Goal: Complete application form: Complete application form

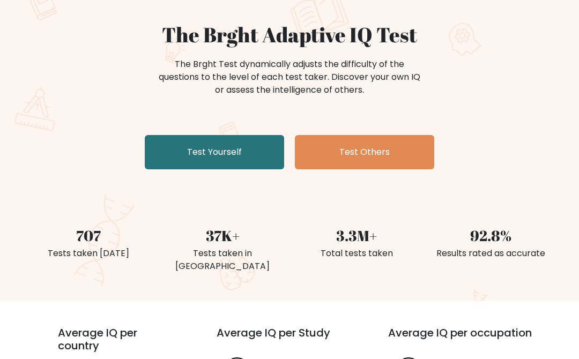
scroll to position [108, 0]
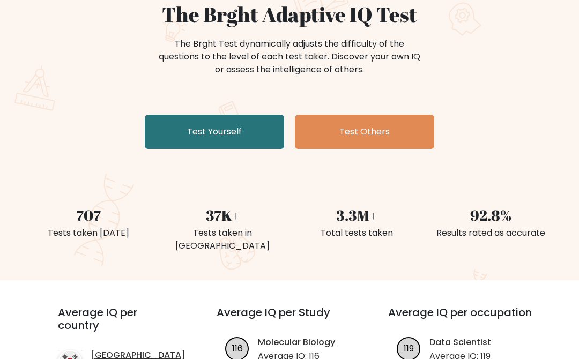
click at [189, 133] on link "Test Yourself" at bounding box center [214, 132] width 139 height 34
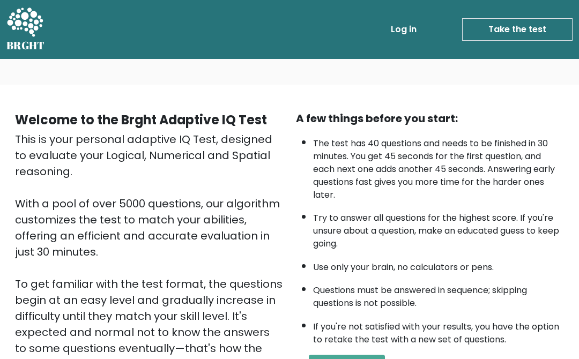
click at [513, 27] on link "Take the test" at bounding box center [517, 29] width 110 height 23
click at [499, 32] on link "Take the test" at bounding box center [517, 29] width 110 height 23
click at [487, 31] on link "Take the test" at bounding box center [517, 29] width 110 height 23
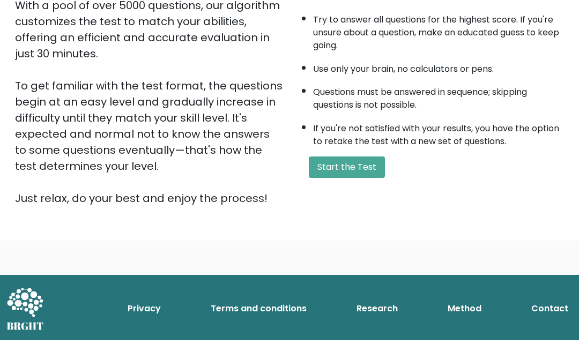
scroll to position [153, 0]
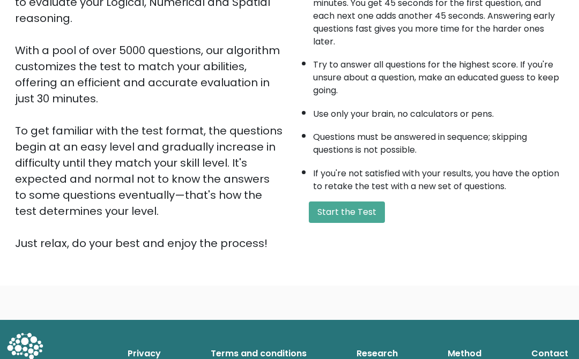
click at [343, 223] on button "Start the Test" at bounding box center [347, 212] width 76 height 21
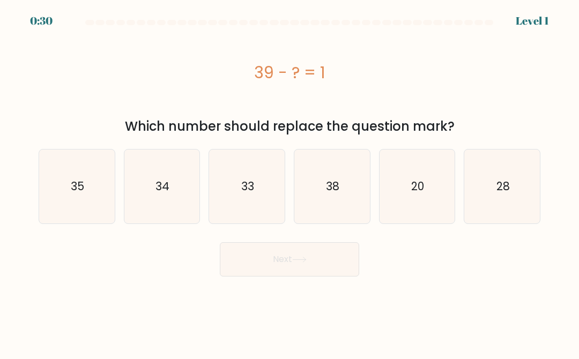
click at [508, 194] on text "28" at bounding box center [502, 187] width 13 height 16
click at [290, 182] on input "f. 28" at bounding box center [289, 181] width 1 height 3
radio input "true"
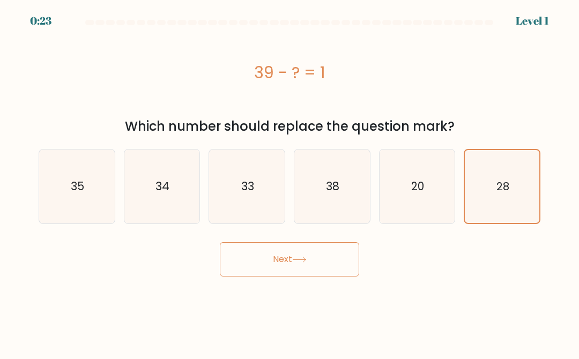
click at [336, 193] on text "38" at bounding box center [332, 187] width 13 height 16
click at [290, 182] on input "d. 38" at bounding box center [289, 181] width 1 height 3
radio input "true"
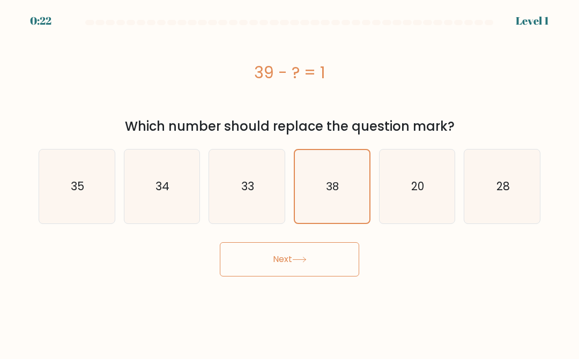
click at [286, 255] on button "Next" at bounding box center [289, 259] width 139 height 34
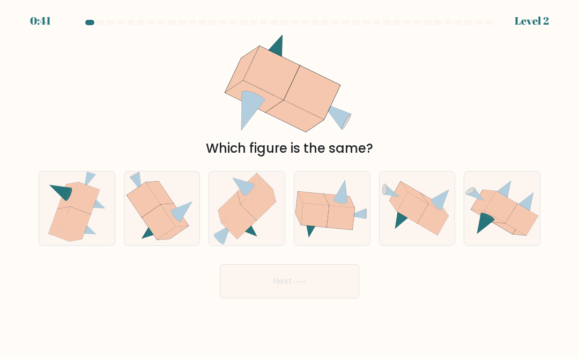
click at [236, 226] on icon at bounding box center [238, 222] width 35 height 34
click at [289, 182] on input "c." at bounding box center [289, 181] width 1 height 3
radio input "true"
click at [265, 298] on button "Next" at bounding box center [289, 281] width 139 height 34
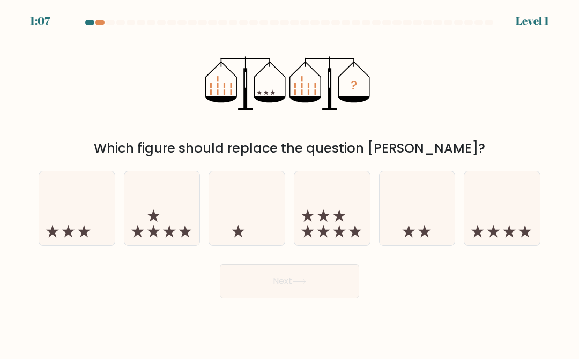
click at [487, 236] on icon at bounding box center [502, 208] width 76 height 63
click at [290, 182] on input "f." at bounding box center [289, 181] width 1 height 3
radio input "true"
click at [264, 299] on button "Next" at bounding box center [289, 281] width 139 height 34
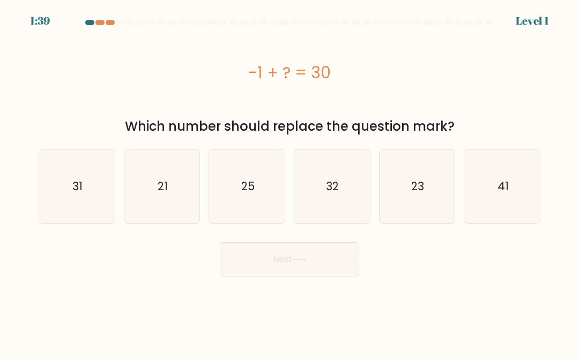
click at [236, 200] on icon "25" at bounding box center [247, 187] width 74 height 74
click at [289, 182] on input "c. 25" at bounding box center [289, 181] width 1 height 3
radio input "true"
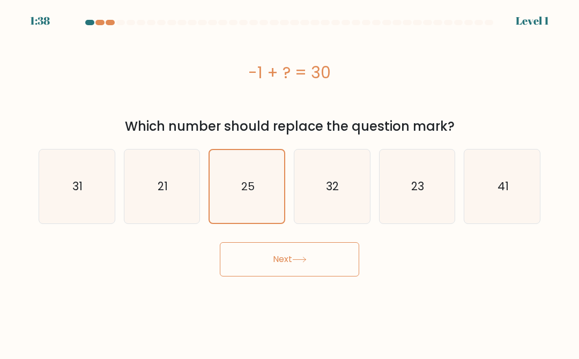
click at [259, 270] on button "Next" at bounding box center [289, 259] width 139 height 34
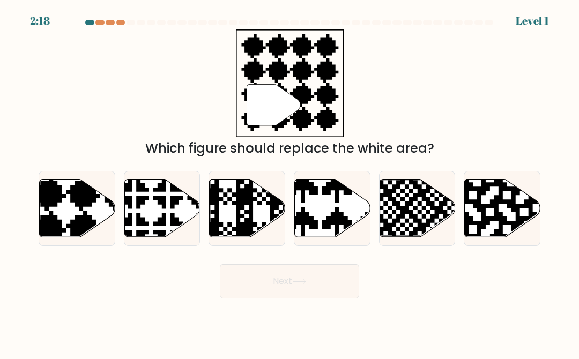
click at [87, 224] on icon at bounding box center [78, 209] width 76 height 58
click at [289, 182] on input "a." at bounding box center [289, 181] width 1 height 3
radio input "true"
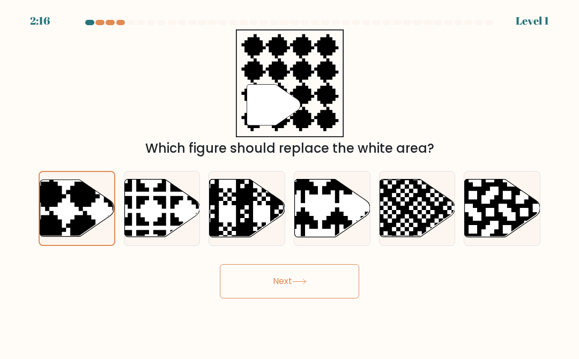
click at [233, 288] on button "Next" at bounding box center [289, 281] width 139 height 34
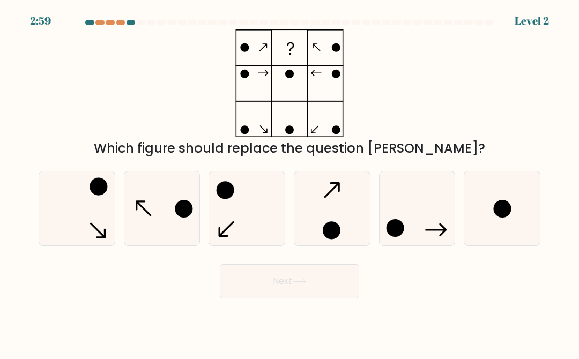
click at [68, 218] on icon at bounding box center [77, 209] width 74 height 74
click at [289, 182] on input "a." at bounding box center [289, 181] width 1 height 3
radio input "true"
click at [264, 299] on button "Next" at bounding box center [289, 281] width 139 height 34
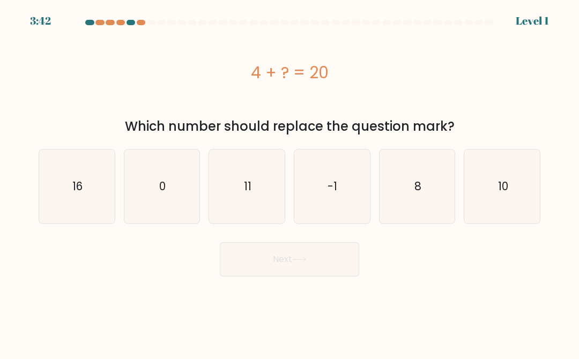
click at [200, 194] on div "0" at bounding box center [162, 186] width 77 height 75
click at [289, 182] on input "b. 0" at bounding box center [289, 181] width 1 height 3
radio input "true"
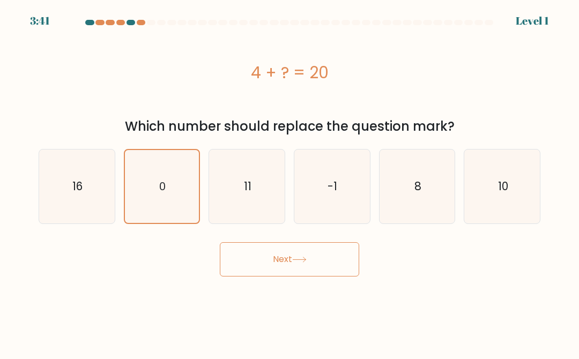
click at [233, 207] on icon "11" at bounding box center [247, 187] width 74 height 74
click at [289, 182] on input "c. 11" at bounding box center [289, 181] width 1 height 3
radio input "true"
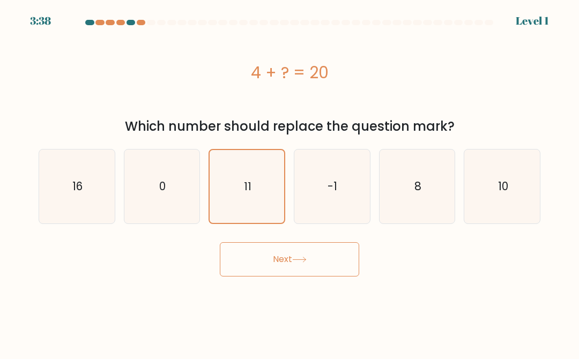
click at [69, 184] on icon "16" at bounding box center [77, 187] width 74 height 74
click at [289, 182] on input "a. 16" at bounding box center [289, 181] width 1 height 3
radio input "true"
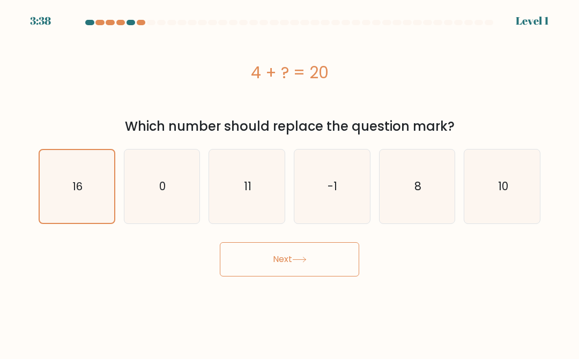
click at [236, 263] on button "Next" at bounding box center [289, 259] width 139 height 34
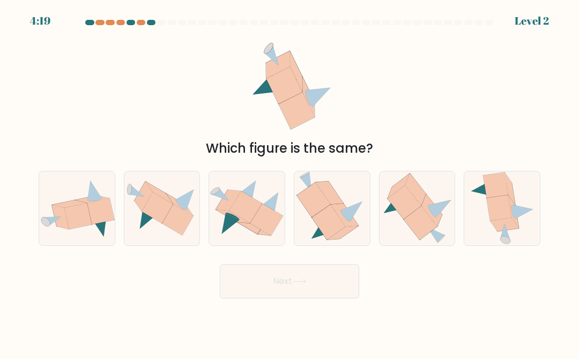
click at [331, 229] on icon at bounding box center [329, 222] width 34 height 35
click at [290, 182] on input "d." at bounding box center [289, 181] width 1 height 3
radio input "true"
click at [232, 223] on icon at bounding box center [245, 207] width 33 height 32
click at [289, 182] on input "c." at bounding box center [289, 181] width 1 height 3
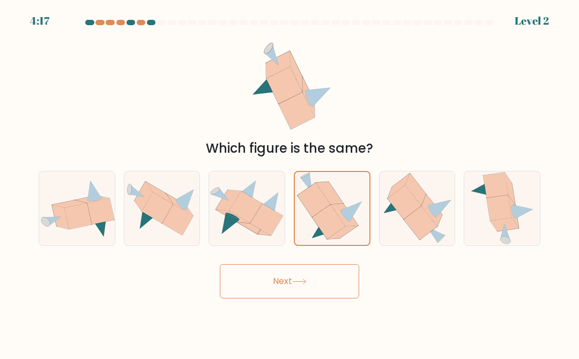
radio input "true"
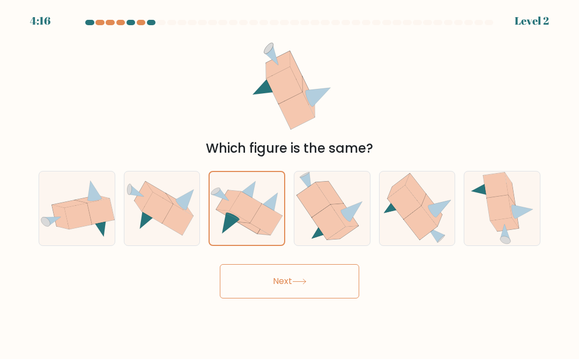
click at [252, 298] on button "Next" at bounding box center [289, 281] width 139 height 34
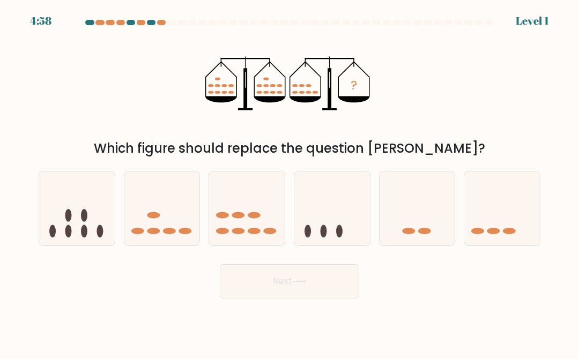
click at [233, 239] on icon at bounding box center [247, 208] width 76 height 63
click at [289, 182] on input "c." at bounding box center [289, 181] width 1 height 3
radio input "true"
click at [253, 295] on button "Next" at bounding box center [289, 281] width 139 height 34
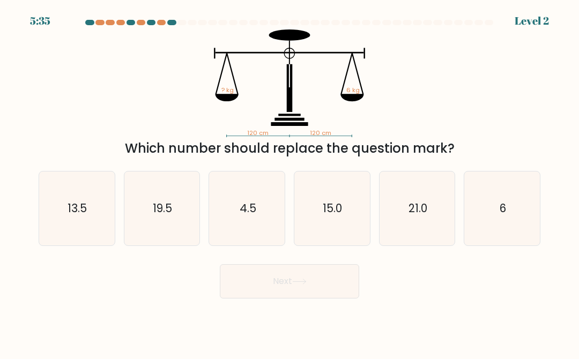
click at [525, 242] on icon "6" at bounding box center [502, 209] width 74 height 74
click at [290, 182] on input "f. 6" at bounding box center [289, 181] width 1 height 3
radio input "true"
click at [266, 299] on button "Next" at bounding box center [289, 281] width 139 height 34
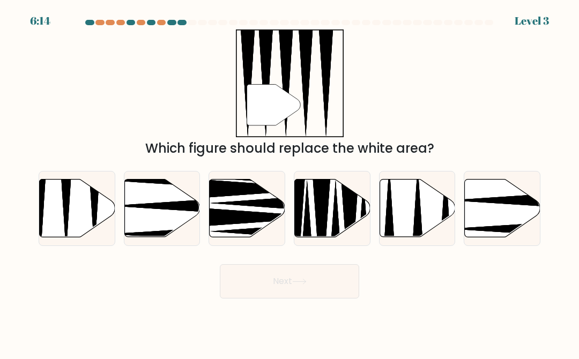
click at [51, 220] on icon at bounding box center [78, 209] width 76 height 58
click at [289, 182] on input "a." at bounding box center [289, 181] width 1 height 3
radio input "true"
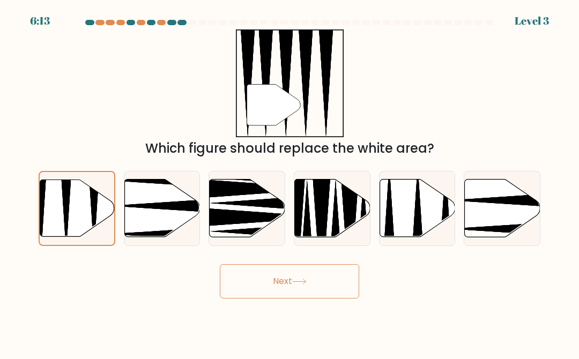
click at [81, 221] on icon at bounding box center [77, 208] width 75 height 57
click at [289, 182] on input "a." at bounding box center [289, 181] width 1 height 3
click at [257, 298] on button "Next" at bounding box center [289, 281] width 139 height 34
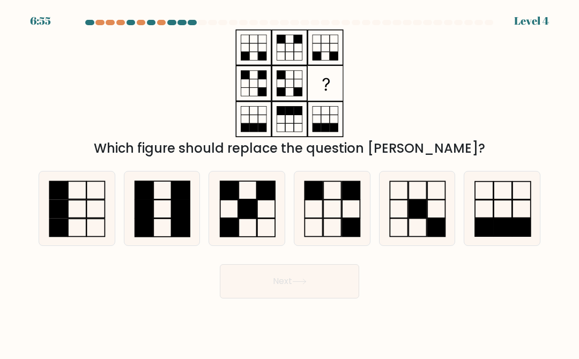
click at [158, 231] on icon at bounding box center [162, 209] width 74 height 74
click at [289, 182] on input "b." at bounding box center [289, 181] width 1 height 3
radio input "true"
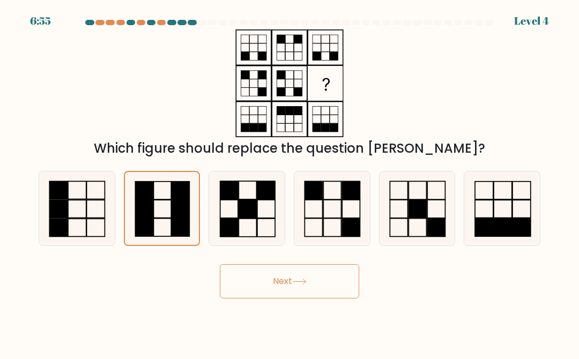
click at [237, 289] on button "Next" at bounding box center [289, 281] width 139 height 34
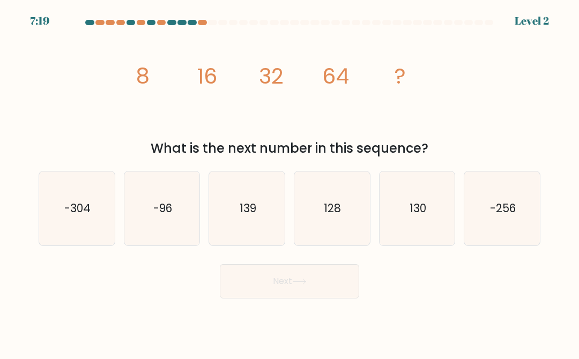
click at [324, 216] on text "128" at bounding box center [332, 208] width 17 height 16
click at [290, 182] on input "d. 128" at bounding box center [289, 181] width 1 height 3
radio input "true"
click at [264, 299] on button "Next" at bounding box center [289, 281] width 139 height 34
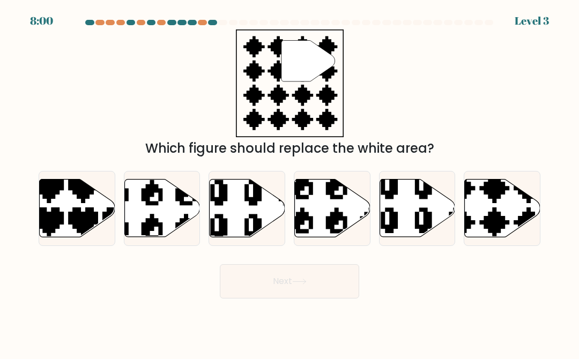
click at [487, 230] on icon at bounding box center [477, 239] width 132 height 132
click at [290, 182] on input "f." at bounding box center [289, 181] width 1 height 3
radio input "true"
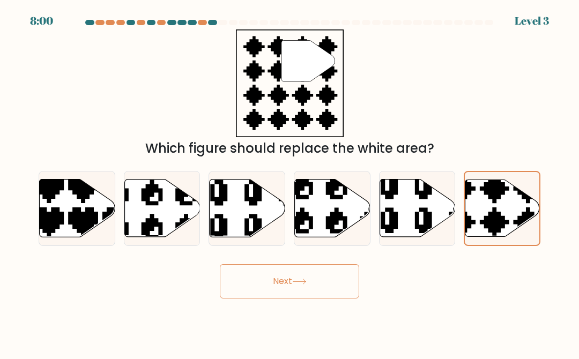
click at [266, 299] on button "Next" at bounding box center [289, 281] width 139 height 34
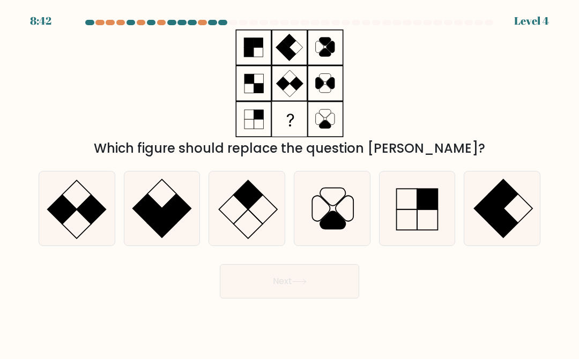
click at [225, 231] on icon at bounding box center [247, 209] width 74 height 74
click at [289, 182] on input "c." at bounding box center [289, 181] width 1 height 3
radio input "true"
click at [251, 285] on button "Next" at bounding box center [289, 281] width 139 height 34
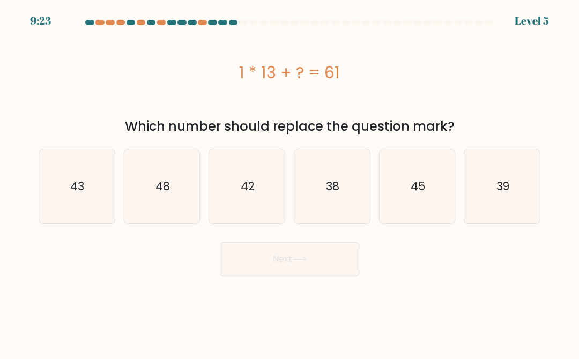
click at [329, 196] on icon "38" at bounding box center [332, 187] width 74 height 74
click at [290, 182] on input "d. 38" at bounding box center [289, 181] width 1 height 3
radio input "true"
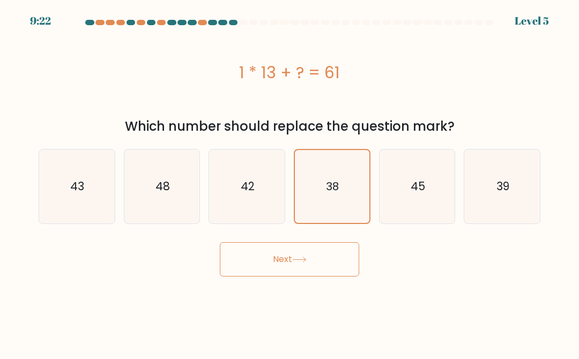
click at [257, 264] on button "Next" at bounding box center [289, 259] width 139 height 34
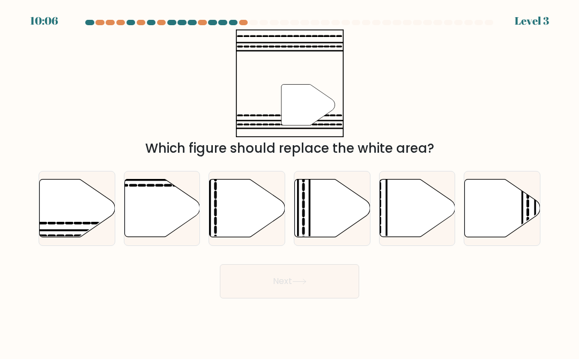
click at [230, 226] on icon at bounding box center [248, 209] width 76 height 58
click at [289, 182] on input "c." at bounding box center [289, 181] width 1 height 3
radio input "true"
click at [250, 287] on button "Next" at bounding box center [289, 281] width 139 height 34
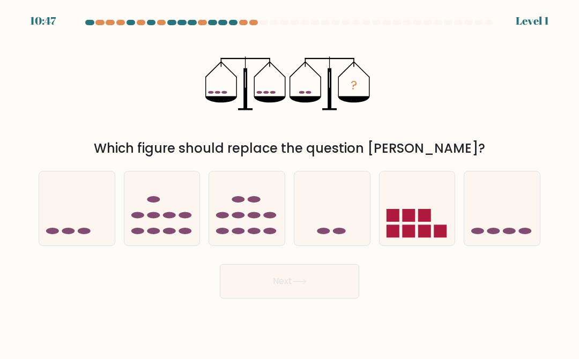
click at [311, 236] on icon at bounding box center [332, 208] width 76 height 63
click at [290, 182] on input "d." at bounding box center [289, 181] width 1 height 3
radio input "true"
click at [264, 292] on button "Next" at bounding box center [289, 281] width 139 height 34
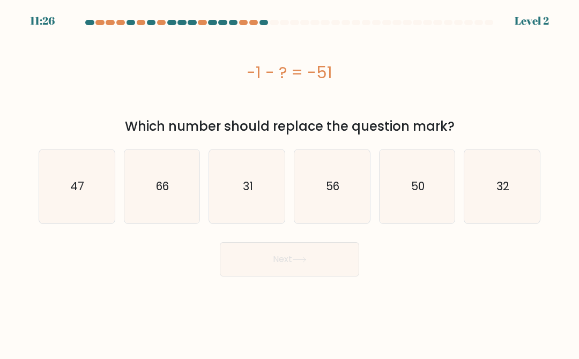
click at [324, 195] on icon "56" at bounding box center [332, 187] width 74 height 74
click at [290, 182] on input "d. 56" at bounding box center [289, 181] width 1 height 3
radio input "true"
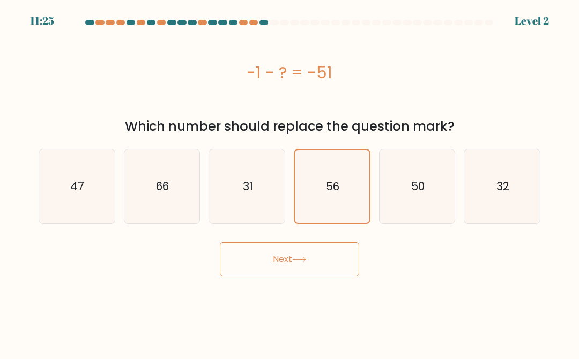
click at [280, 262] on button "Next" at bounding box center [289, 259] width 139 height 34
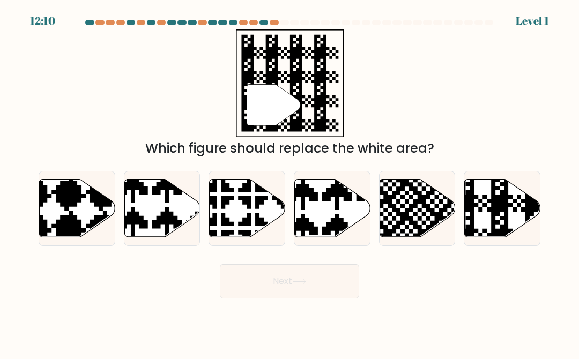
click at [241, 225] on icon at bounding box center [248, 209] width 76 height 58
click at [289, 182] on input "c." at bounding box center [289, 181] width 1 height 3
radio input "true"
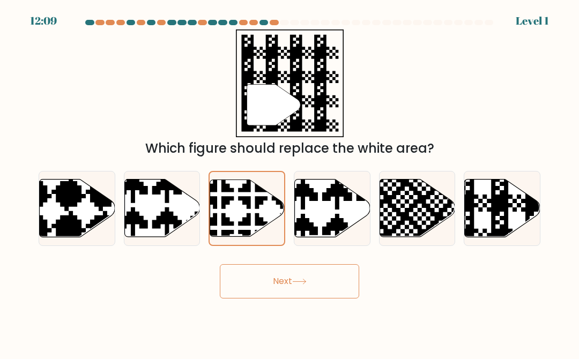
click at [256, 289] on button "Next" at bounding box center [289, 281] width 139 height 34
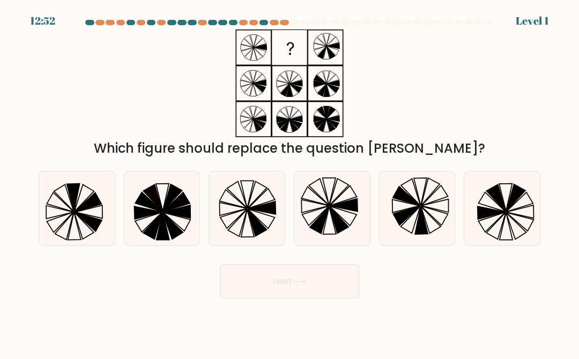
click at [251, 209] on icon at bounding box center [261, 199] width 27 height 20
click at [289, 182] on input "c." at bounding box center [289, 181] width 1 height 3
radio input "true"
click at [262, 289] on button "Next" at bounding box center [289, 281] width 139 height 34
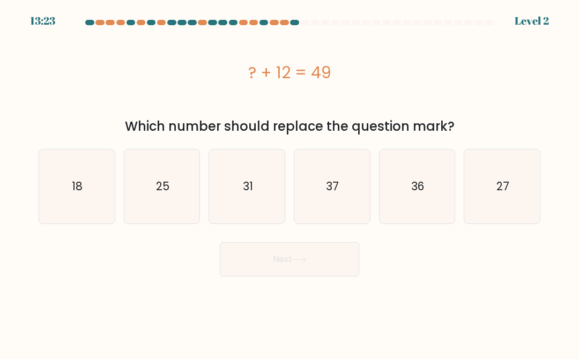
click at [521, 207] on icon "27" at bounding box center [502, 187] width 74 height 74
click at [290, 182] on input "f. 27" at bounding box center [289, 181] width 1 height 3
radio input "true"
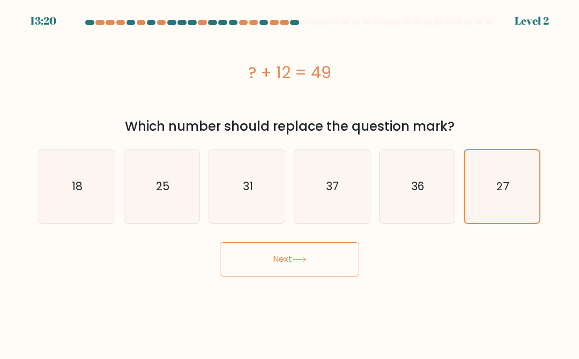
click at [310, 183] on icon "37" at bounding box center [332, 187] width 74 height 74
click at [290, 182] on input "d. 37" at bounding box center [289, 181] width 1 height 3
radio input "true"
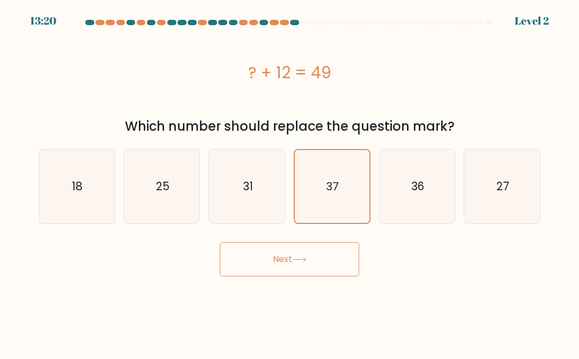
click at [235, 265] on button "Next" at bounding box center [289, 259] width 139 height 34
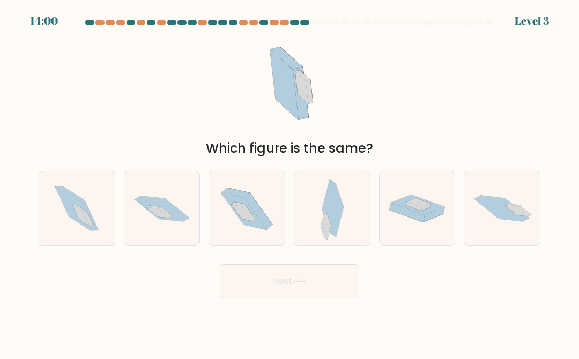
click at [503, 217] on icon at bounding box center [515, 209] width 30 height 23
click at [290, 182] on input "f." at bounding box center [289, 181] width 1 height 3
radio input "true"
click at [326, 240] on icon at bounding box center [327, 227] width 8 height 26
click at [290, 182] on input "d." at bounding box center [289, 181] width 1 height 3
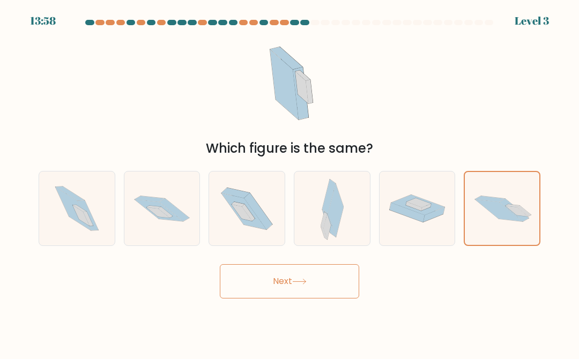
radio input "true"
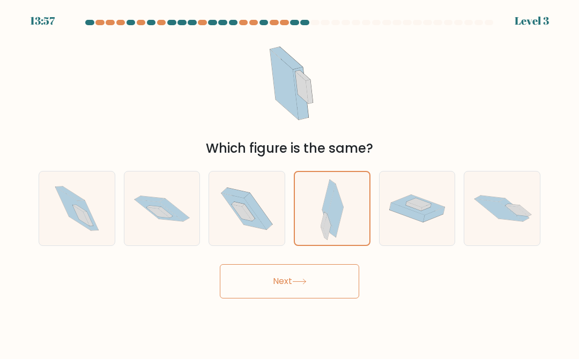
click at [257, 297] on button "Next" at bounding box center [289, 281] width 139 height 34
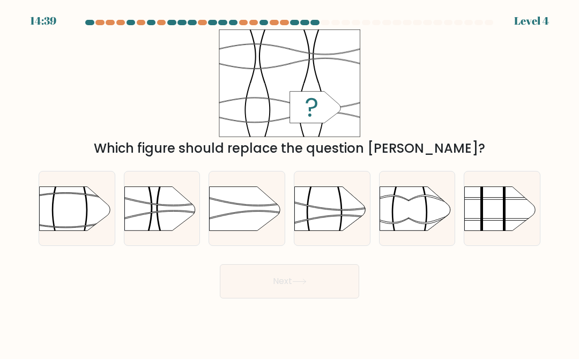
click at [308, 231] on icon at bounding box center [311, 212] width 9 height 75
click at [290, 182] on input "d." at bounding box center [289, 181] width 1 height 3
radio input "true"
click at [245, 299] on button "Next" at bounding box center [289, 281] width 139 height 34
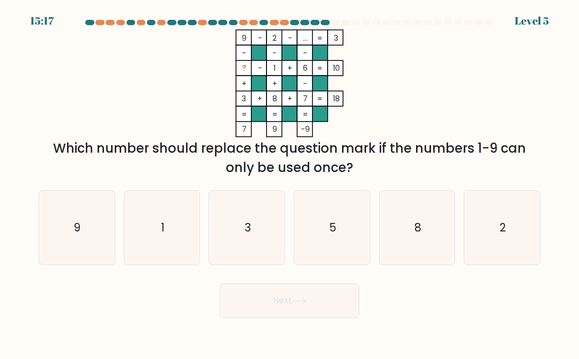
click at [240, 240] on icon "3" at bounding box center [247, 228] width 74 height 74
click at [289, 182] on input "c. 3" at bounding box center [289, 181] width 1 height 3
radio input "true"
click at [257, 306] on button "Next" at bounding box center [289, 301] width 139 height 34
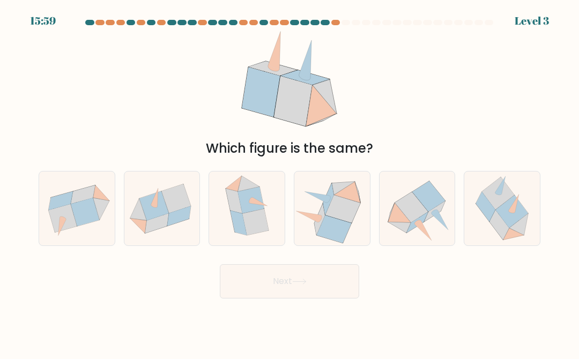
click at [326, 242] on icon at bounding box center [334, 229] width 35 height 28
click at [290, 182] on input "d." at bounding box center [289, 181] width 1 height 3
radio input "true"
click at [271, 299] on button "Next" at bounding box center [289, 281] width 139 height 34
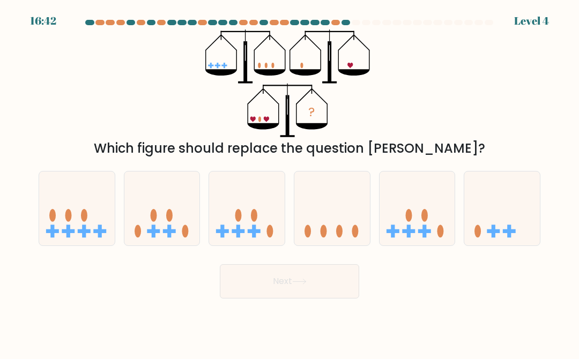
click at [243, 233] on rect at bounding box center [238, 231] width 13 height 4
click at [289, 182] on input "c." at bounding box center [289, 181] width 1 height 3
radio input "true"
click at [264, 299] on button "Next" at bounding box center [289, 281] width 139 height 34
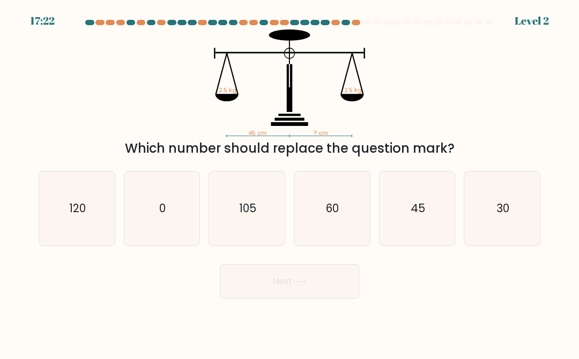
click at [415, 216] on text "45" at bounding box center [418, 208] width 14 height 16
click at [290, 182] on input "e. 45" at bounding box center [289, 181] width 1 height 3
radio input "true"
click at [269, 323] on body "17:21 Level 2" at bounding box center [289, 179] width 579 height 359
click at [281, 299] on button "Next" at bounding box center [289, 281] width 139 height 34
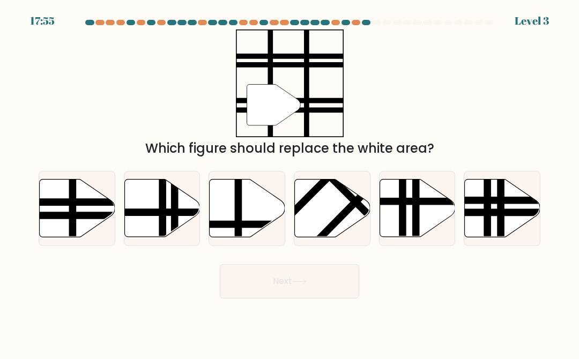
click at [251, 226] on icon at bounding box center [248, 209] width 76 height 58
click at [289, 182] on input "c." at bounding box center [289, 181] width 1 height 3
radio input "true"
click at [268, 298] on button "Next" at bounding box center [289, 281] width 139 height 34
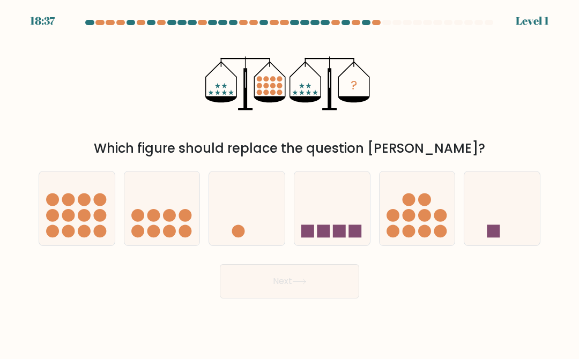
click at [281, 299] on button "Next" at bounding box center [289, 281] width 139 height 34
click at [422, 222] on circle at bounding box center [424, 215] width 13 height 13
click at [290, 182] on input "e." at bounding box center [289, 181] width 1 height 3
radio input "true"
click at [277, 299] on button "Next" at bounding box center [289, 281] width 139 height 34
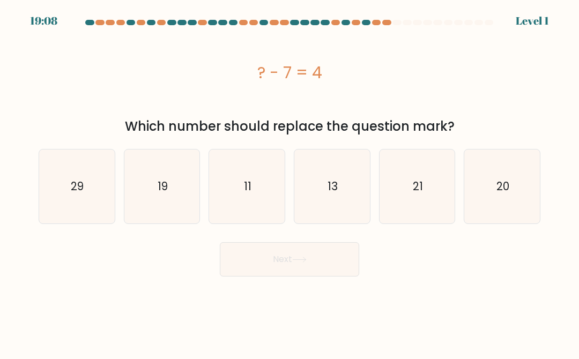
click at [239, 204] on icon "11" at bounding box center [247, 187] width 74 height 74
click at [289, 182] on input "c. 11" at bounding box center [289, 181] width 1 height 3
radio input "true"
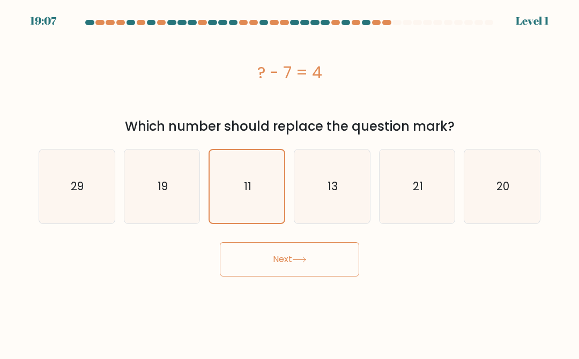
click at [241, 253] on button "Next" at bounding box center [289, 259] width 139 height 34
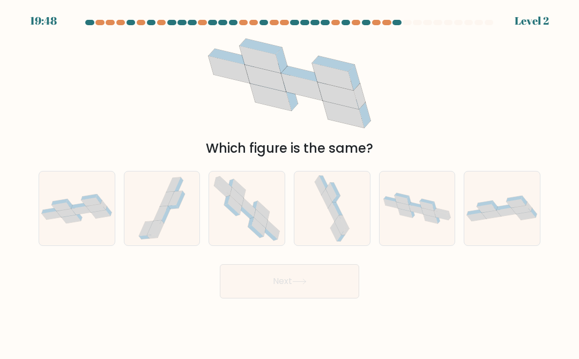
click at [85, 200] on icon at bounding box center [89, 197] width 16 height 6
click at [289, 182] on input "a." at bounding box center [289, 181] width 1 height 3
radio input "true"
click at [257, 299] on button "Next" at bounding box center [289, 281] width 139 height 34
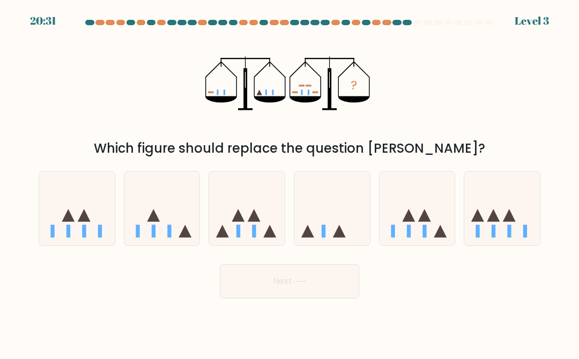
click at [304, 238] on icon at bounding box center [307, 231] width 13 height 13
click at [290, 182] on input "d." at bounding box center [289, 181] width 1 height 3
radio input "true"
click at [271, 289] on button "Next" at bounding box center [289, 281] width 139 height 34
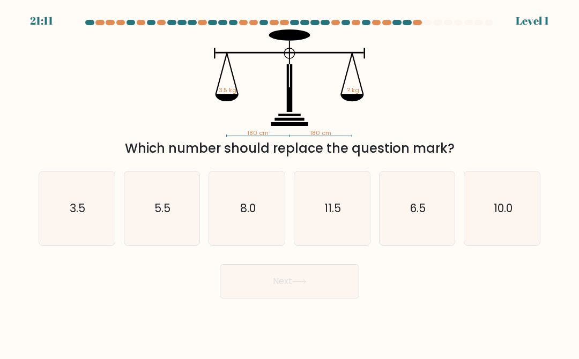
click at [88, 226] on icon "3.5" at bounding box center [77, 209] width 74 height 74
click at [289, 182] on input "a. 3.5" at bounding box center [289, 181] width 1 height 3
radio input "true"
click at [250, 299] on button "Next" at bounding box center [289, 281] width 139 height 34
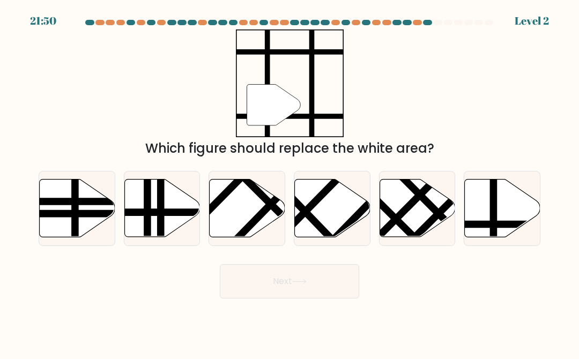
click at [473, 216] on icon at bounding box center [503, 209] width 76 height 58
click at [290, 182] on input "f." at bounding box center [289, 181] width 1 height 3
radio input "true"
click at [256, 297] on button "Next" at bounding box center [289, 281] width 139 height 34
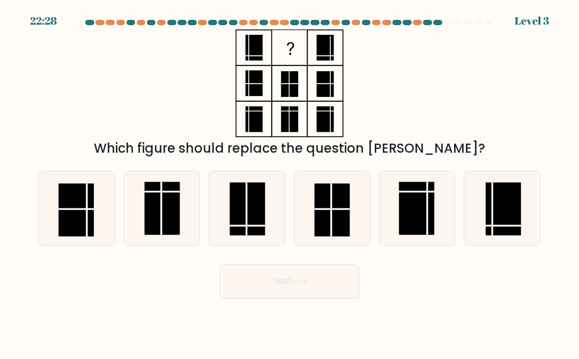
click at [321, 234] on rect at bounding box center [332, 210] width 35 height 53
click at [290, 182] on input "d." at bounding box center [289, 181] width 1 height 3
radio input "true"
click at [267, 299] on button "Next" at bounding box center [289, 281] width 139 height 34
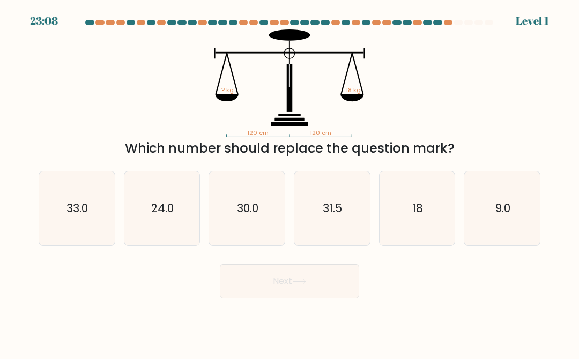
click at [423, 231] on icon "18" at bounding box center [417, 209] width 74 height 74
click at [290, 182] on input "e. 18" at bounding box center [289, 181] width 1 height 3
radio input "true"
click at [261, 299] on button "Next" at bounding box center [289, 281] width 139 height 34
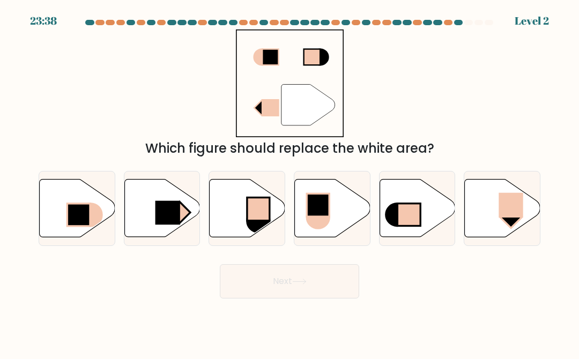
click at [160, 225] on rect at bounding box center [167, 213] width 25 height 24
click at [289, 182] on input "b." at bounding box center [289, 181] width 1 height 3
radio input "true"
click at [240, 289] on button "Next" at bounding box center [289, 281] width 139 height 34
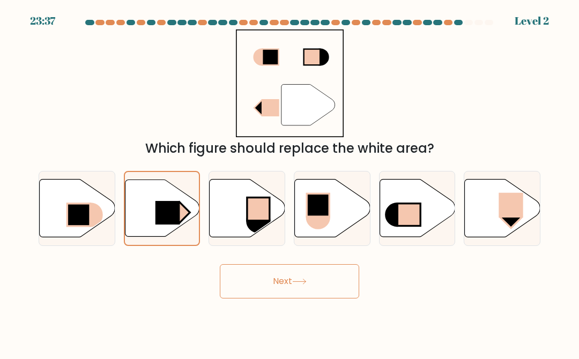
click at [250, 299] on button "Next" at bounding box center [289, 281] width 139 height 34
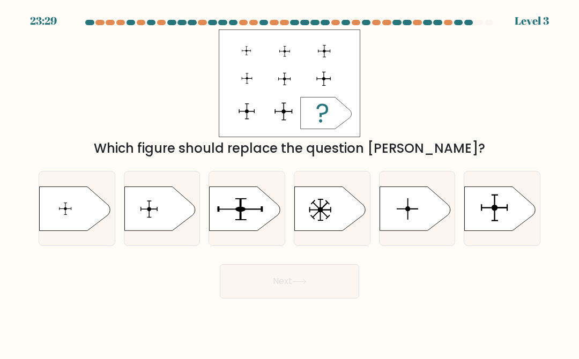
click at [154, 220] on icon at bounding box center [159, 209] width 71 height 44
click at [289, 182] on input "b." at bounding box center [289, 181] width 1 height 3
radio input "true"
click at [304, 299] on button "Next" at bounding box center [289, 281] width 139 height 34
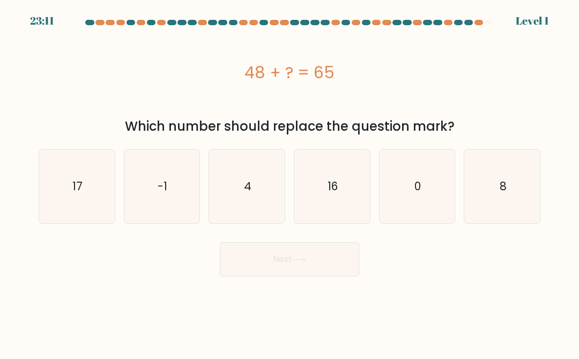
click at [69, 191] on icon "17" at bounding box center [77, 187] width 74 height 74
click at [289, 182] on input "a. 17" at bounding box center [289, 181] width 1 height 3
radio input "true"
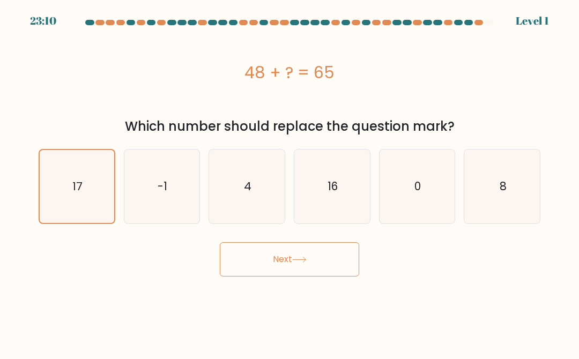
click at [209, 264] on div "Next" at bounding box center [289, 257] width 515 height 40
click at [232, 255] on button "Next" at bounding box center [289, 259] width 139 height 34
click at [251, 263] on button "Next" at bounding box center [289, 259] width 139 height 34
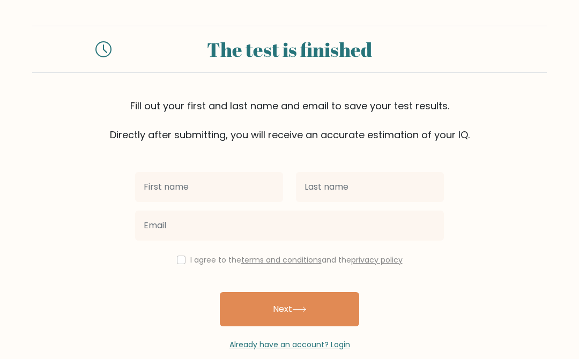
scroll to position [133, 0]
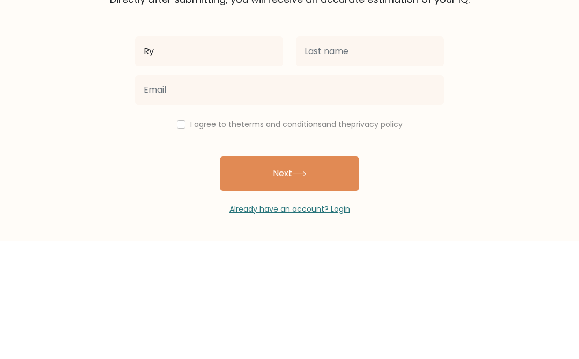
type input "R"
type input "Rah"
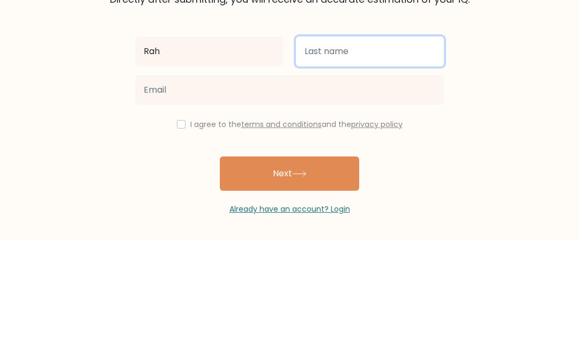
click at [366, 155] on input "text" at bounding box center [370, 170] width 148 height 30
type input "Wells"
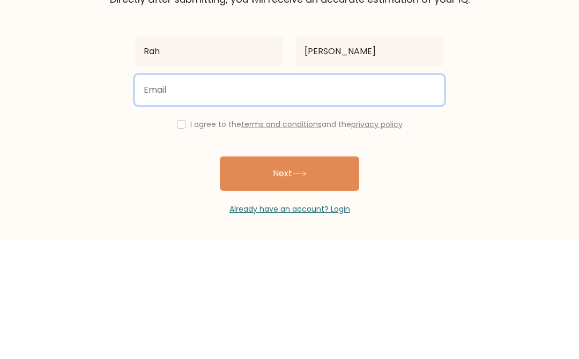
click at [152, 194] on input "email" at bounding box center [289, 209] width 309 height 30
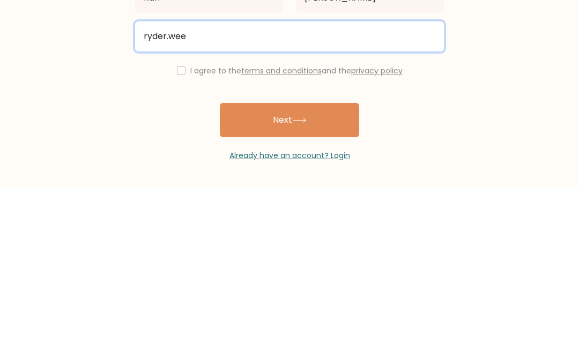
click at [289, 275] on button "Next" at bounding box center [289, 292] width 139 height 34
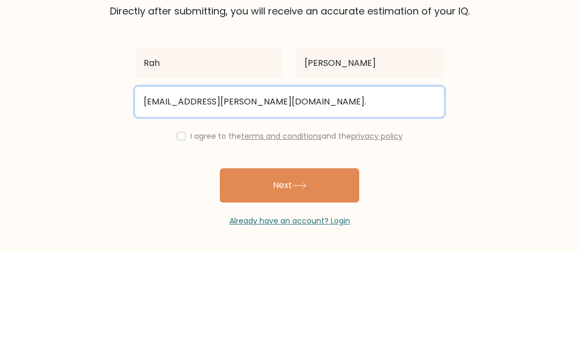
scroll to position [42, 0]
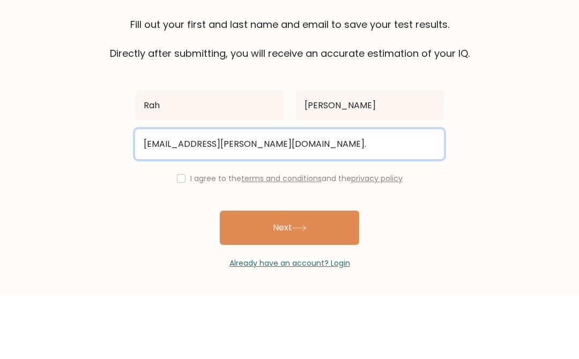
type input "ryder.wells@aubingroveps.wa.edu.au."
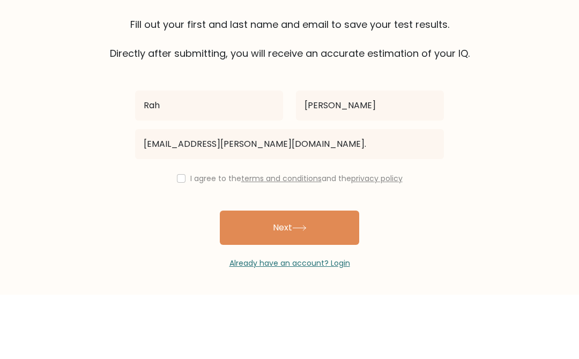
click at [177, 239] on input "checkbox" at bounding box center [181, 243] width 9 height 9
checkbox input "true"
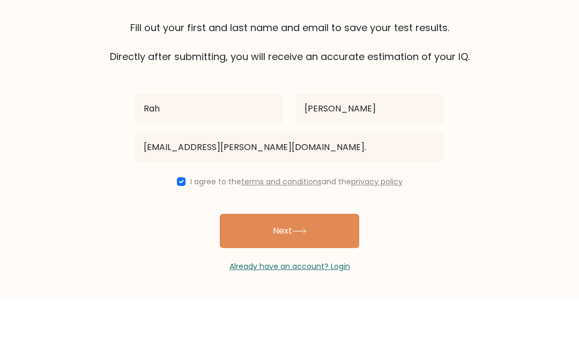
click at [261, 275] on button "Next" at bounding box center [289, 292] width 139 height 34
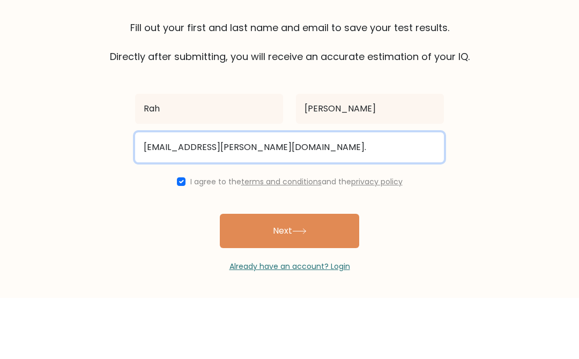
scroll to position [45, 0]
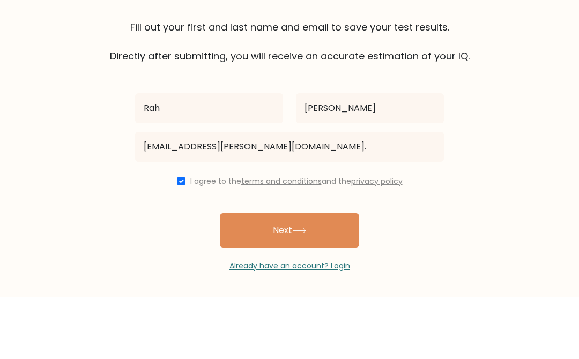
click at [242, 275] on button "Next" at bounding box center [289, 292] width 139 height 34
click at [239, 275] on button "Next" at bounding box center [289, 292] width 139 height 34
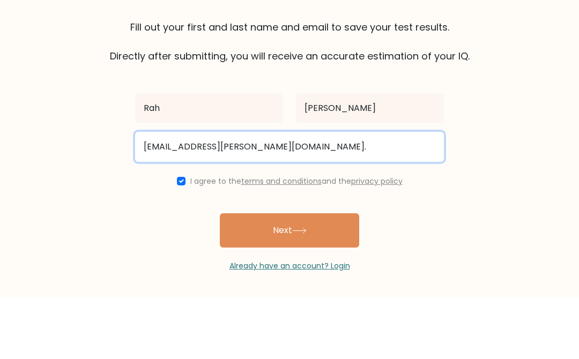
click at [315, 194] on input "ryder.wells@aubingroveps.wa.edu.au." at bounding box center [289, 209] width 309 height 30
click at [312, 194] on input "ryder.wells@aubingroveps.wa.edu.au." at bounding box center [289, 209] width 309 height 30
type input "ryder.wells@aubingroveps.wa.edu.au"
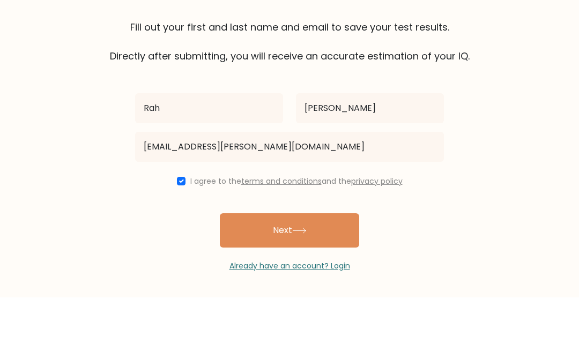
click at [235, 275] on button "Next" at bounding box center [289, 292] width 139 height 34
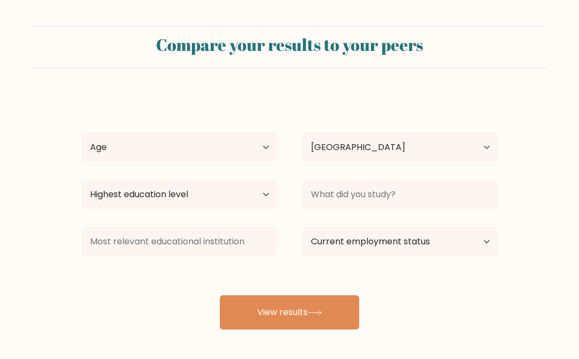
select select "AU"
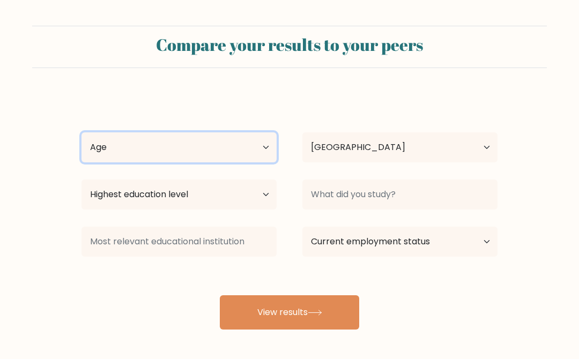
click at [252, 145] on select "Age Under [DEMOGRAPHIC_DATA] [DEMOGRAPHIC_DATA] [DEMOGRAPHIC_DATA] [DEMOGRAPHIC…" at bounding box center [178, 147] width 195 height 30
select select "min_18"
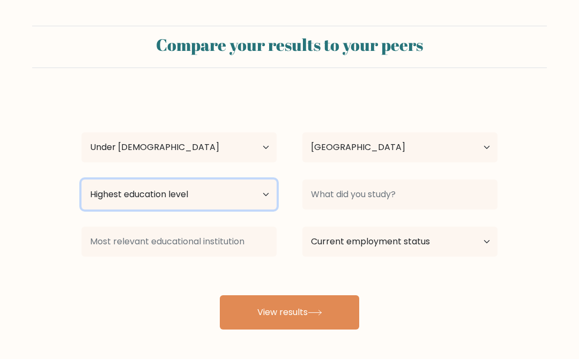
click at [214, 193] on select "Highest education level No schooling Primary Lower Secondary Upper Secondary Oc…" at bounding box center [178, 195] width 195 height 30
select select "primary"
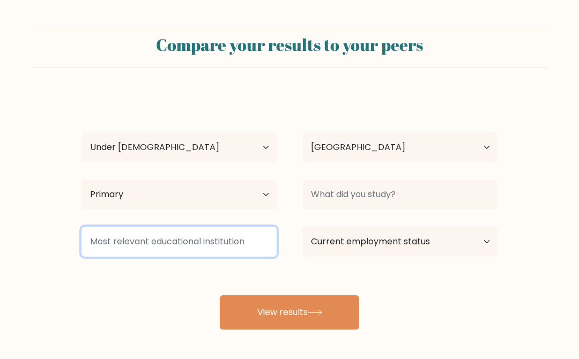
click at [130, 236] on input at bounding box center [178, 242] width 195 height 30
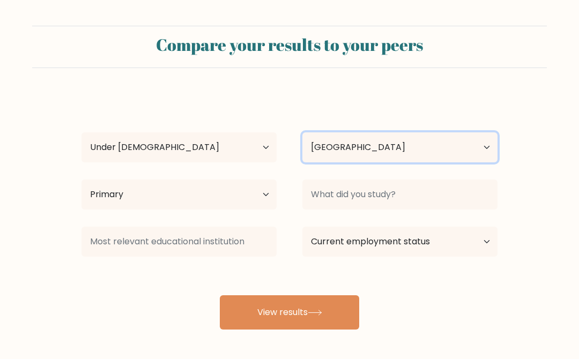
click at [332, 151] on select "Country [GEOGRAPHIC_DATA] [GEOGRAPHIC_DATA] [GEOGRAPHIC_DATA] [US_STATE] [GEOGR…" at bounding box center [399, 147] width 195 height 30
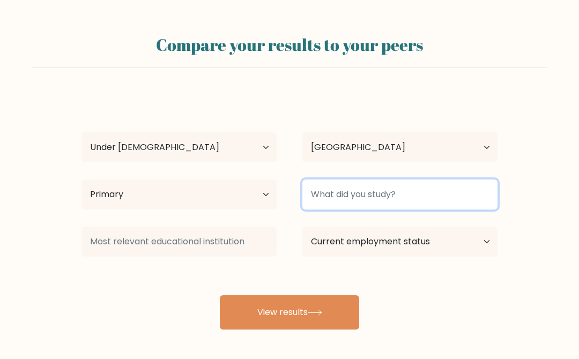
click at [328, 197] on input at bounding box center [399, 195] width 195 height 30
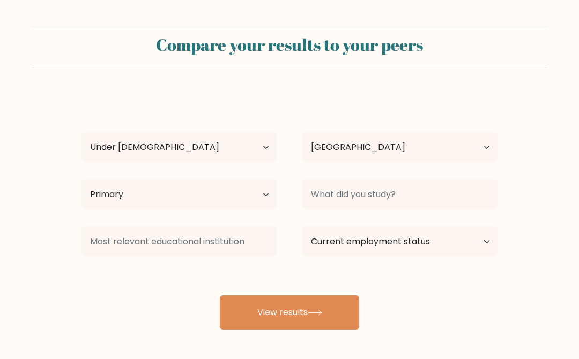
click at [285, 259] on div at bounding box center [179, 241] width 221 height 39
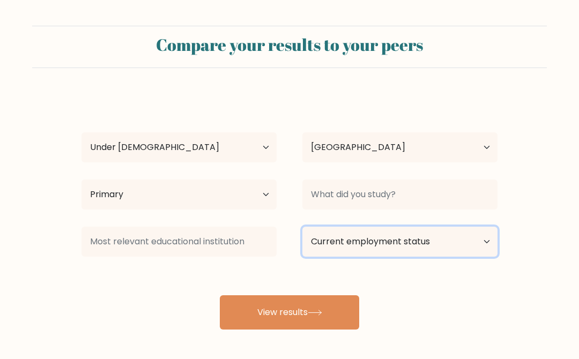
click at [321, 251] on select "Current employment status Employed Student Retired Other / prefer not to answer" at bounding box center [399, 242] width 195 height 30
select select "student"
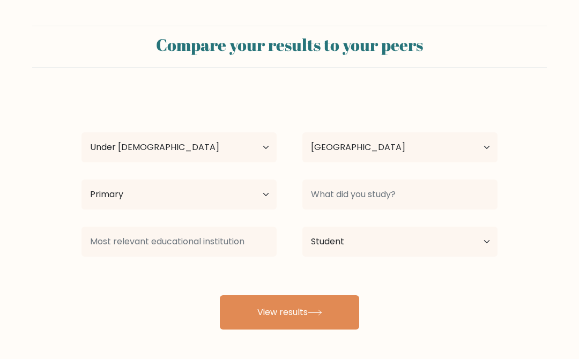
click at [264, 311] on button "View results" at bounding box center [289, 312] width 139 height 34
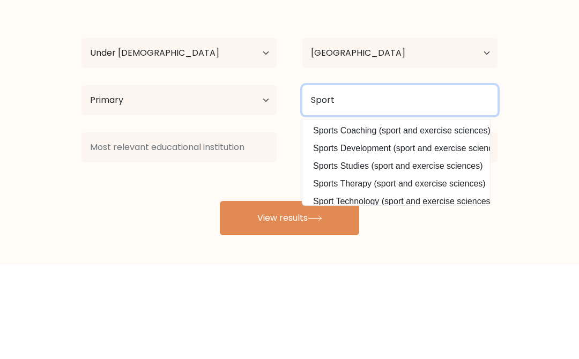
scroll to position [30, 0]
type input "Sport"
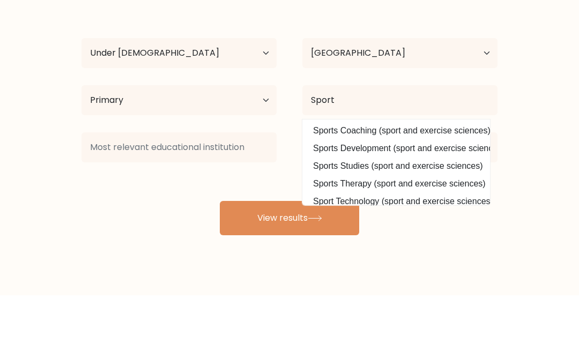
click at [252, 265] on button "View results" at bounding box center [289, 282] width 139 height 34
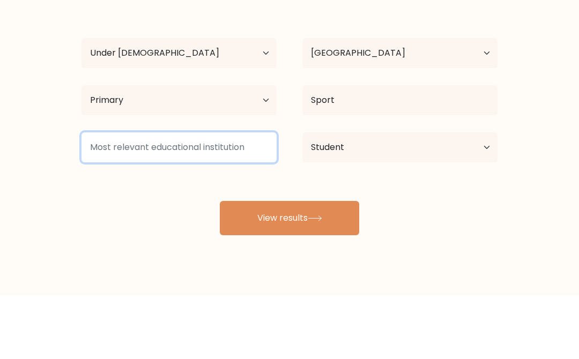
scroll to position [47, 0]
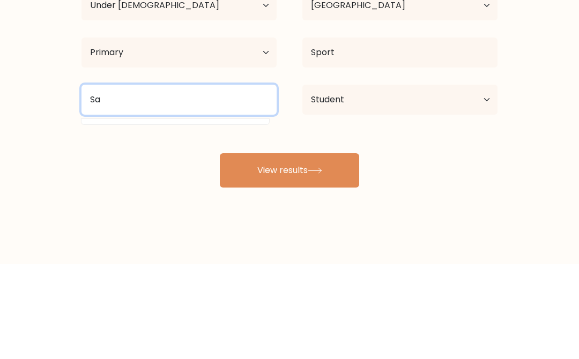
type input "S"
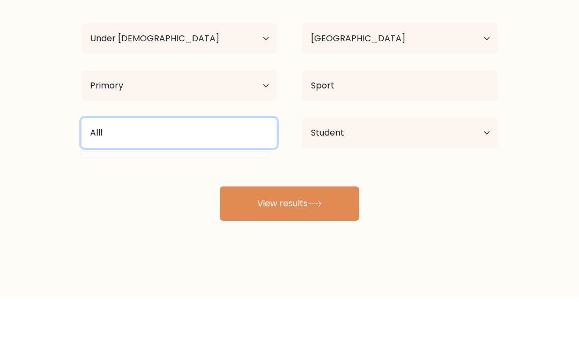
type input "Alll"
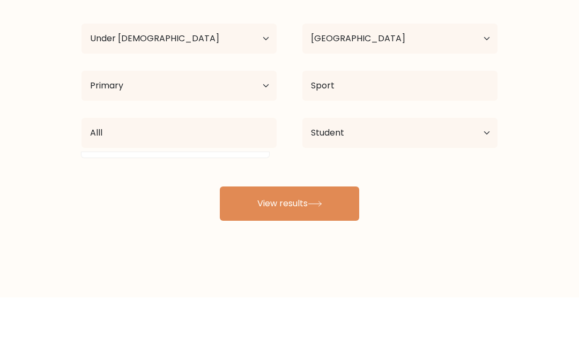
click at [313, 248] on button "View results" at bounding box center [289, 265] width 139 height 34
click at [333, 248] on button "View results" at bounding box center [289, 265] width 139 height 34
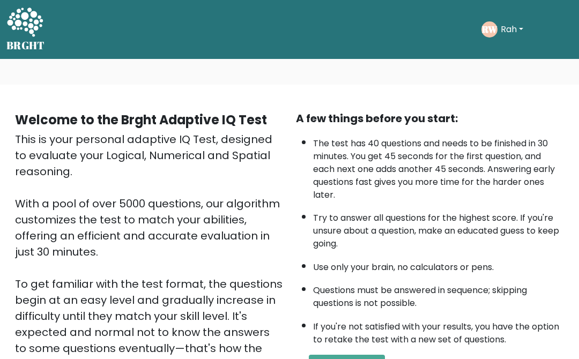
scroll to position [198, 0]
